Goal: Task Accomplishment & Management: Manage account settings

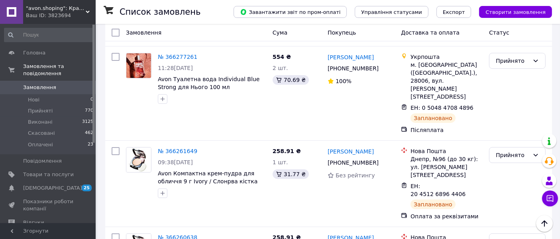
scroll to position [222, 0]
